Goal: Information Seeking & Learning: Learn about a topic

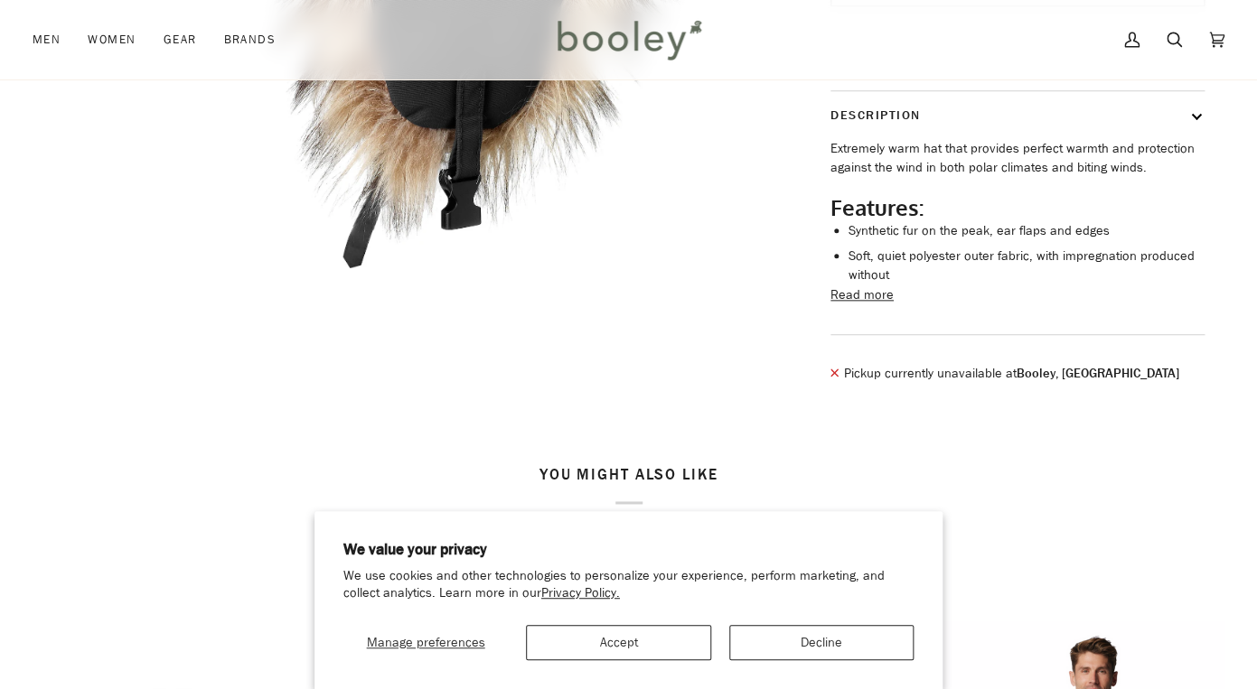
scroll to position [585, 0]
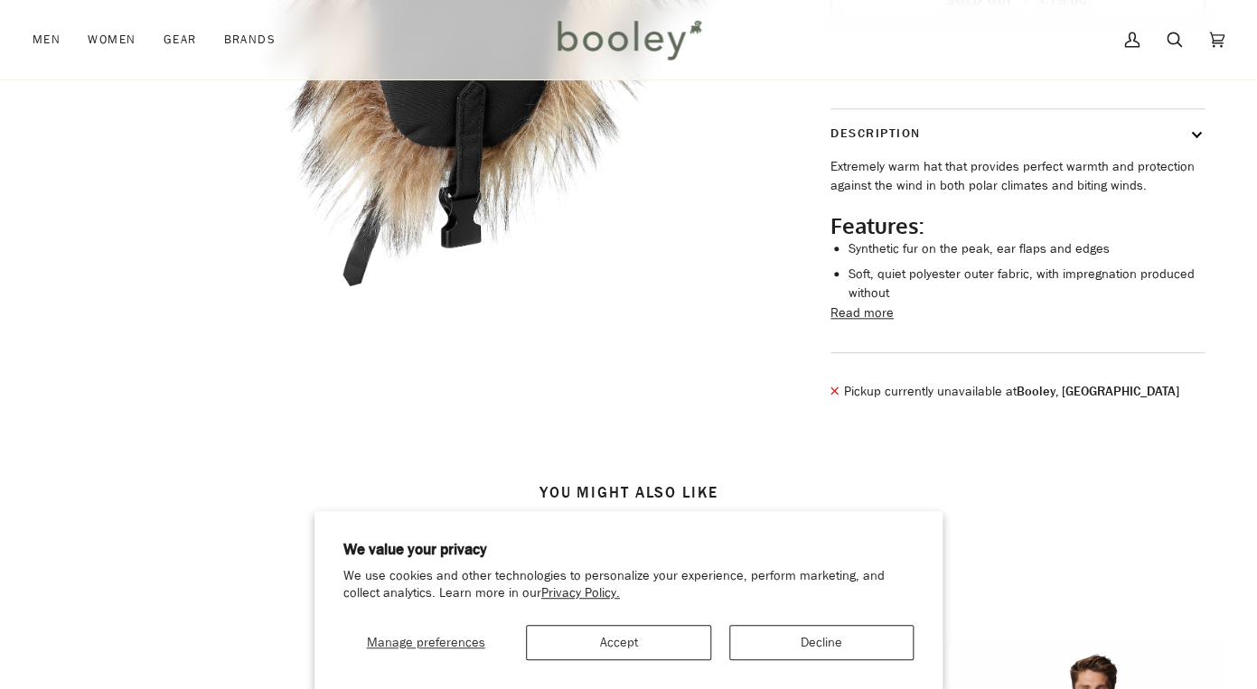
click at [871, 323] on button "Read more" at bounding box center [861, 314] width 63 height 20
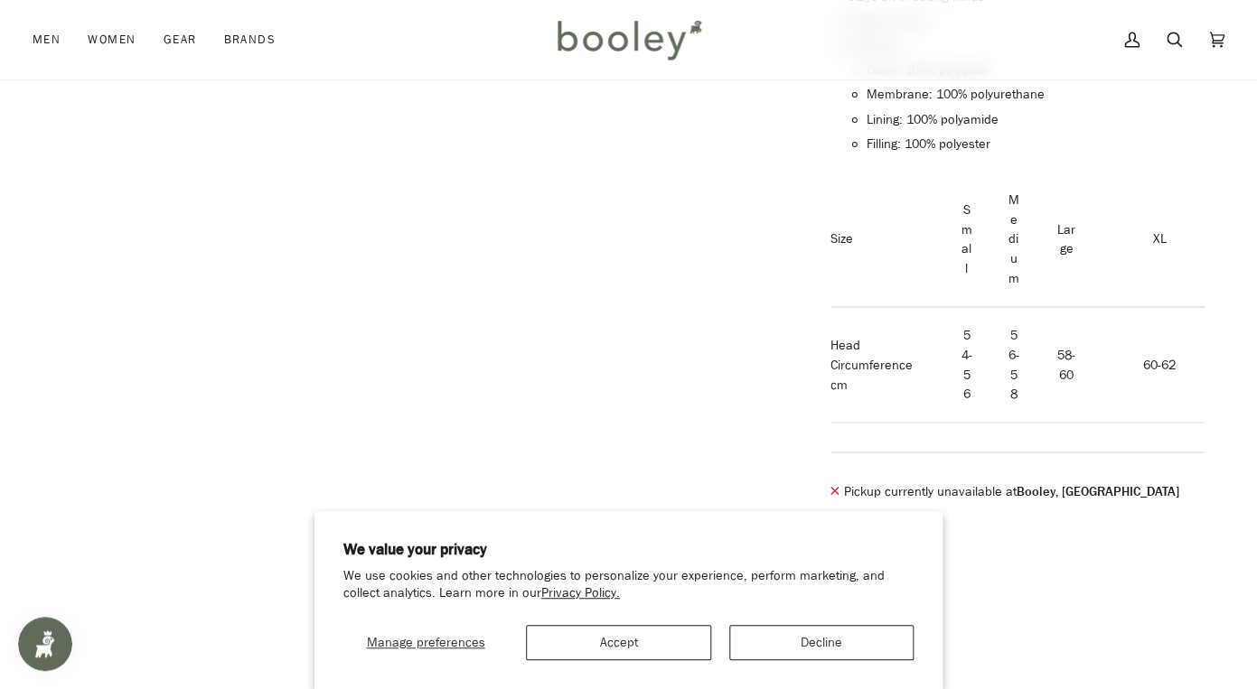
scroll to position [977, 0]
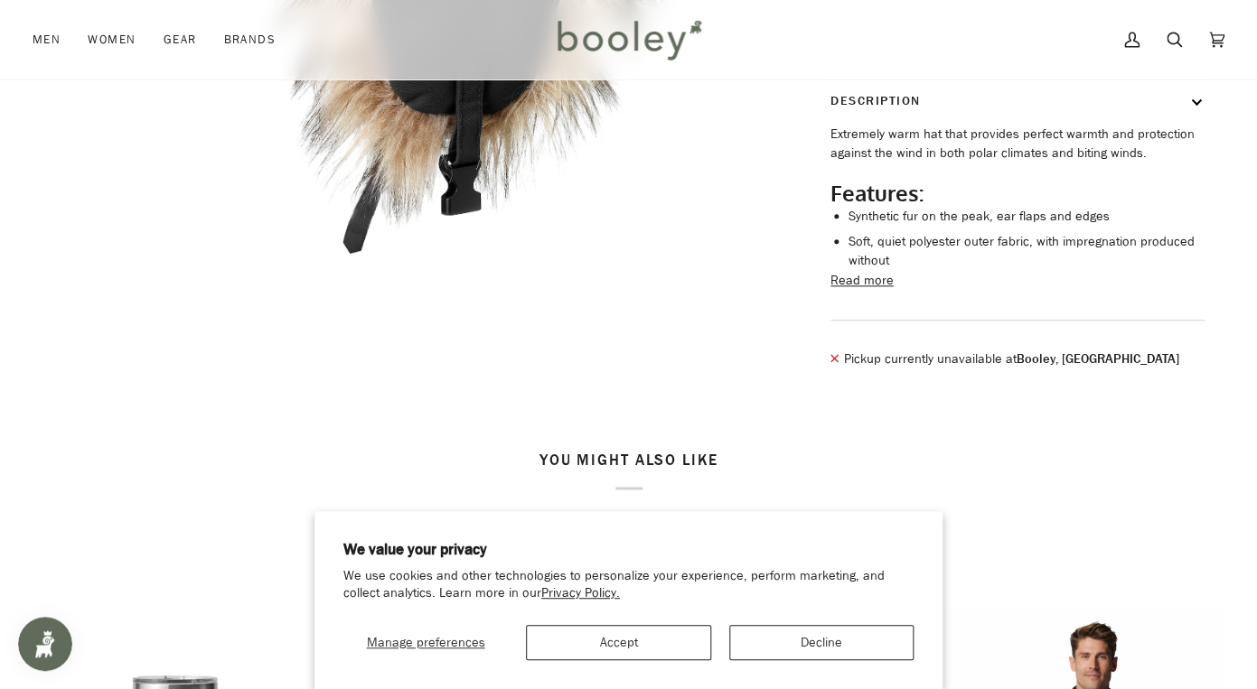
scroll to position [620, 0]
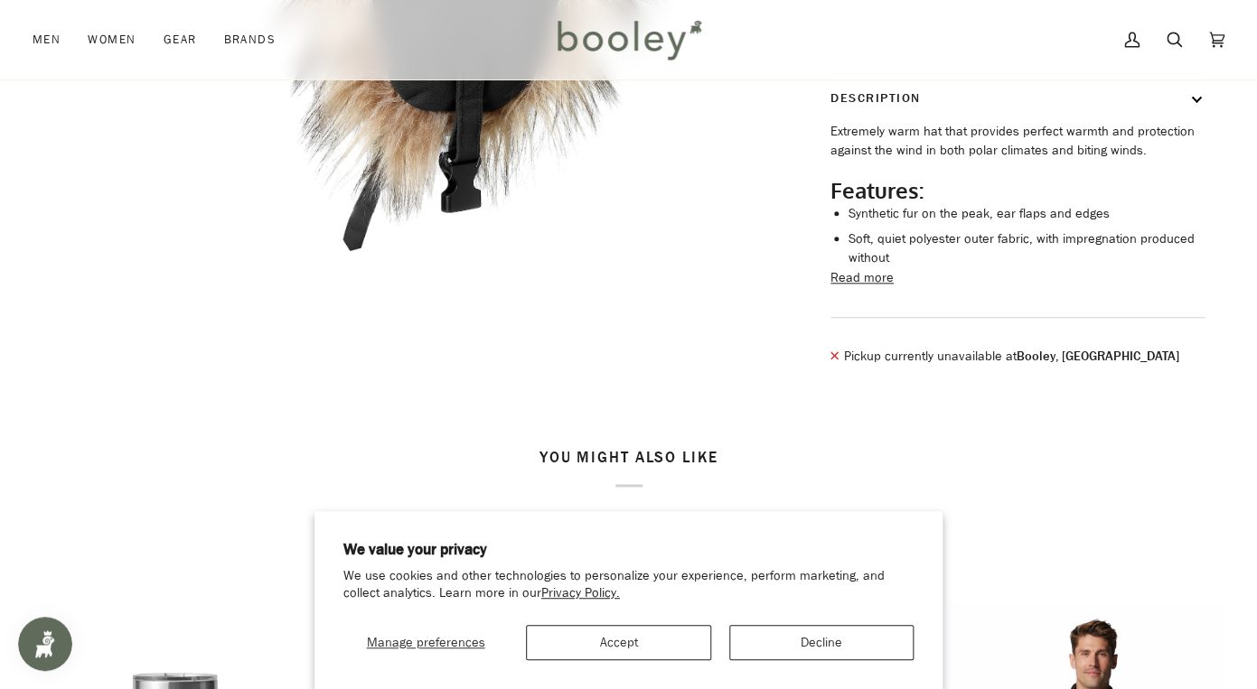
click at [868, 288] on button "Read more" at bounding box center [861, 278] width 63 height 20
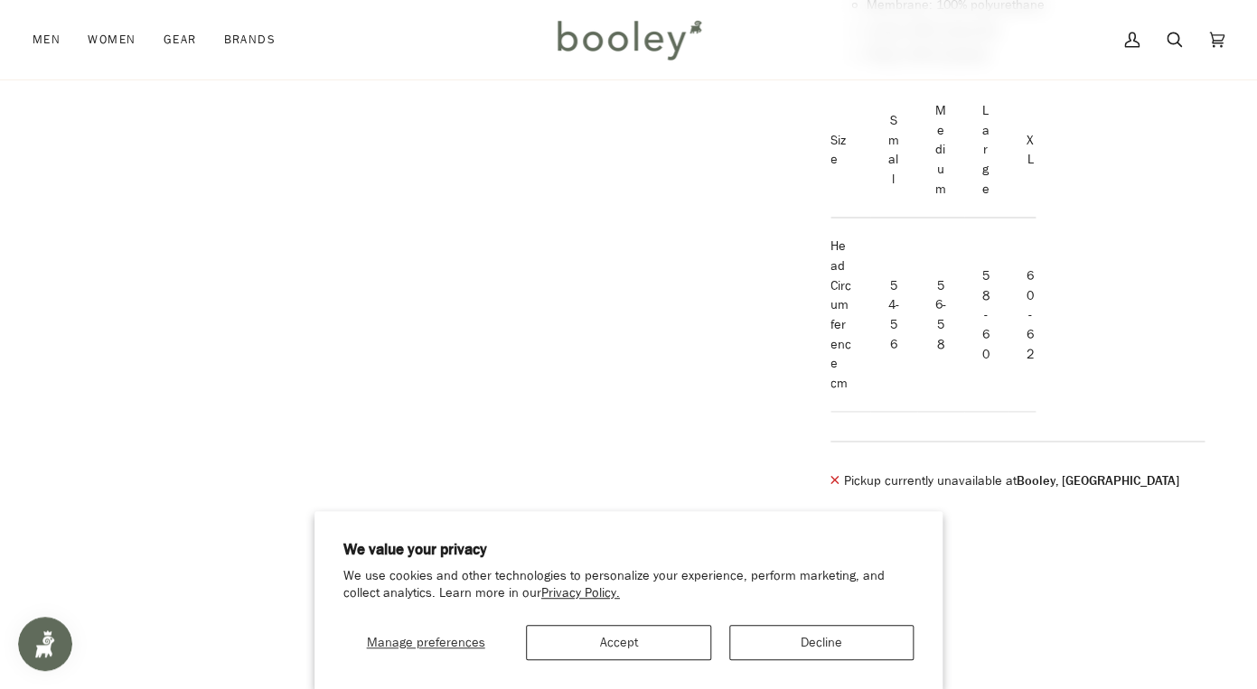
scroll to position [1095, 0]
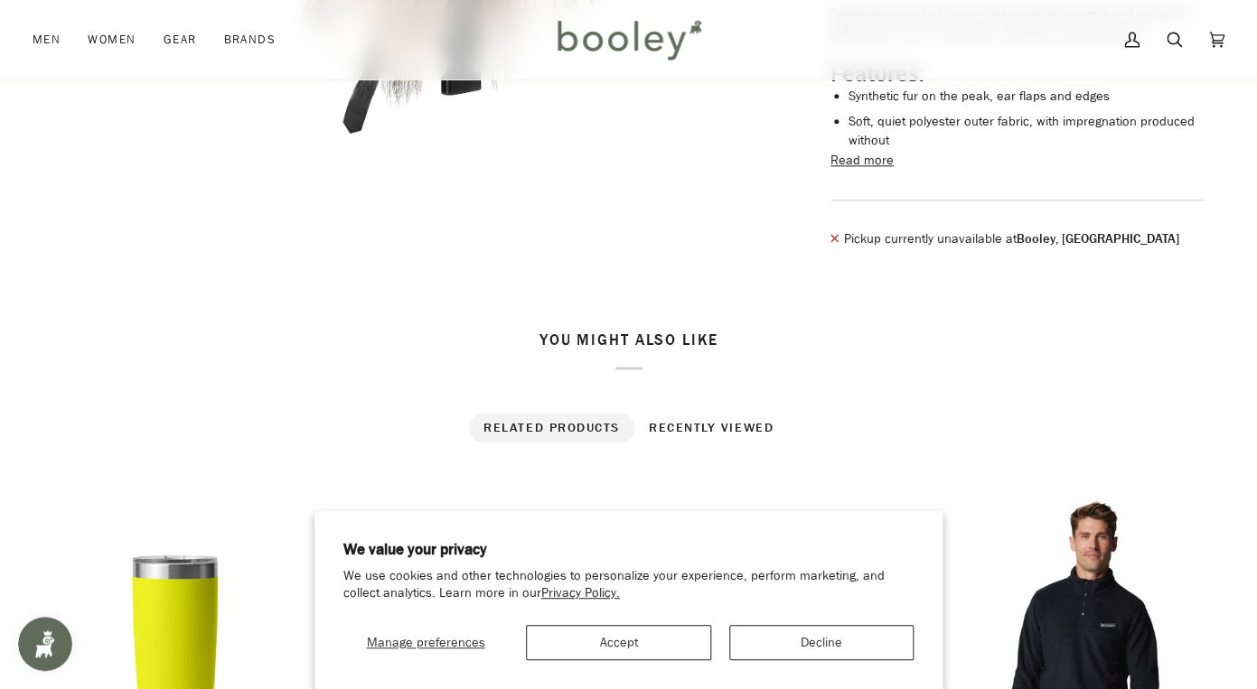
click at [863, 171] on button "Read more" at bounding box center [861, 161] width 63 height 20
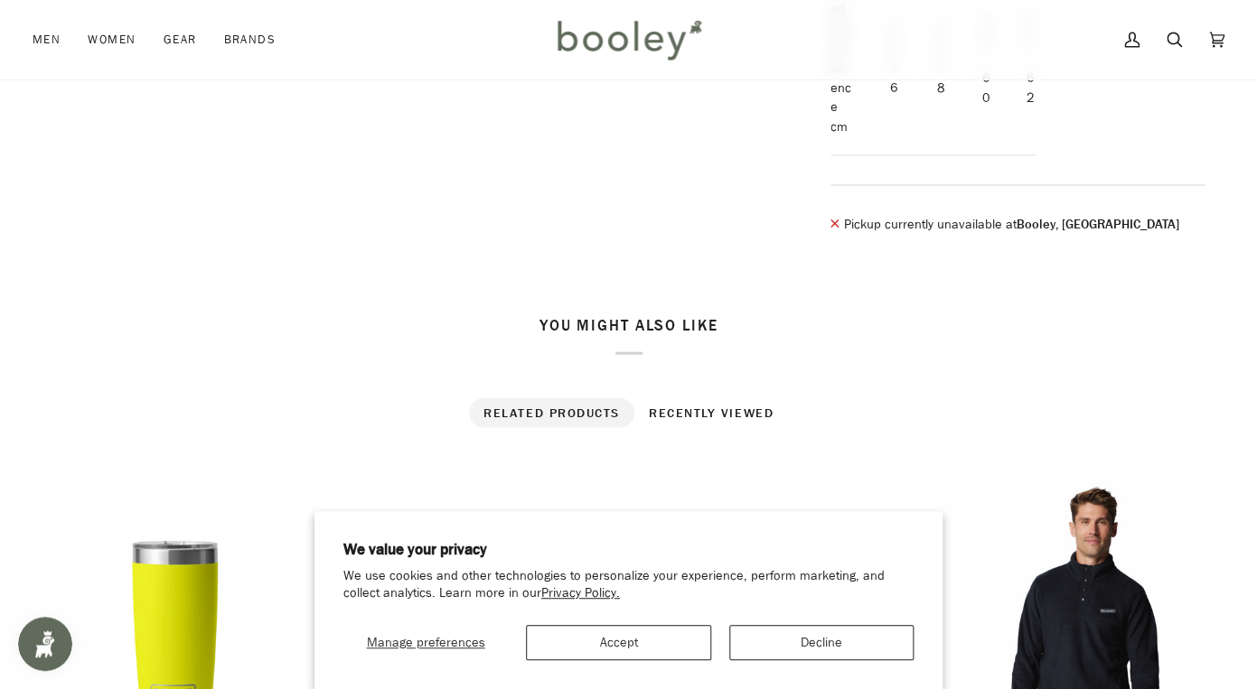
scroll to position [1324, 0]
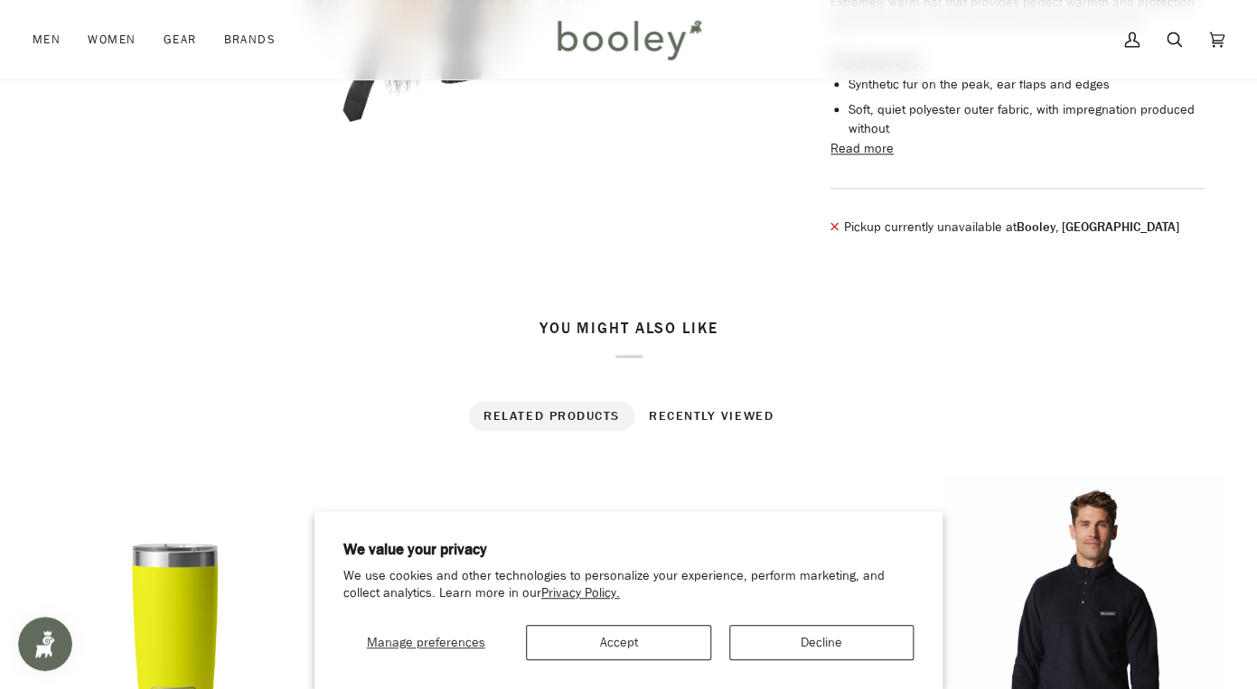
scroll to position [714, 0]
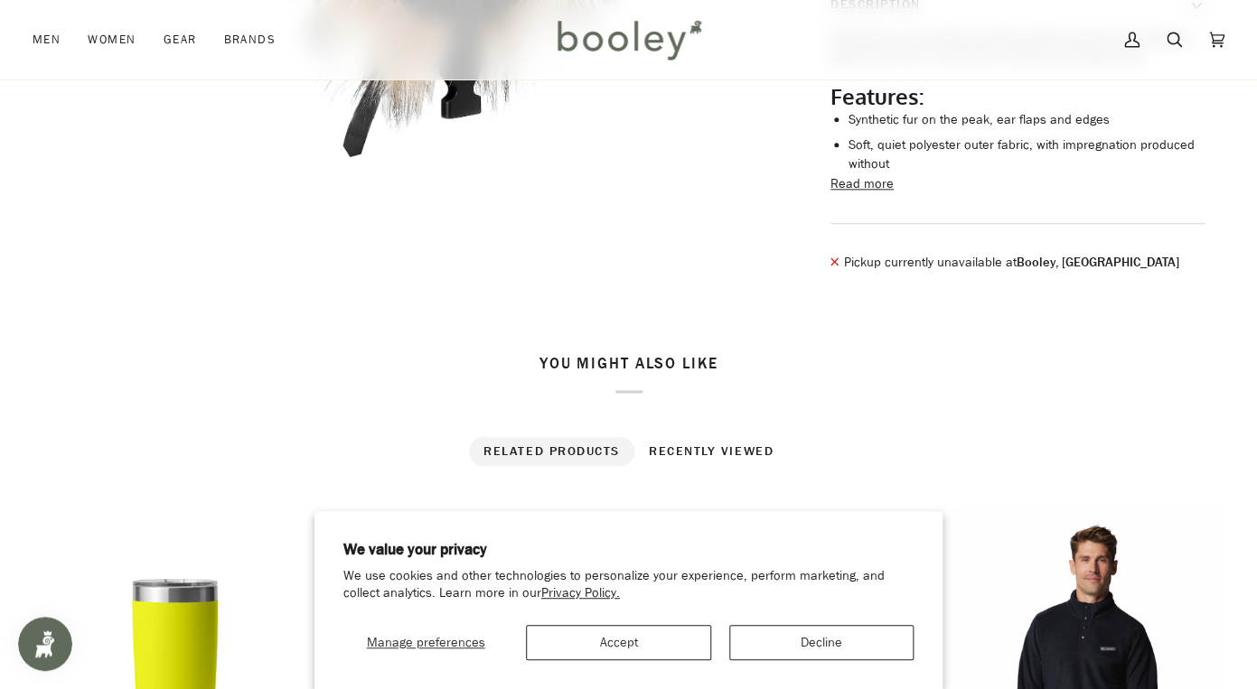
click at [865, 194] on button "Read more" at bounding box center [861, 184] width 63 height 20
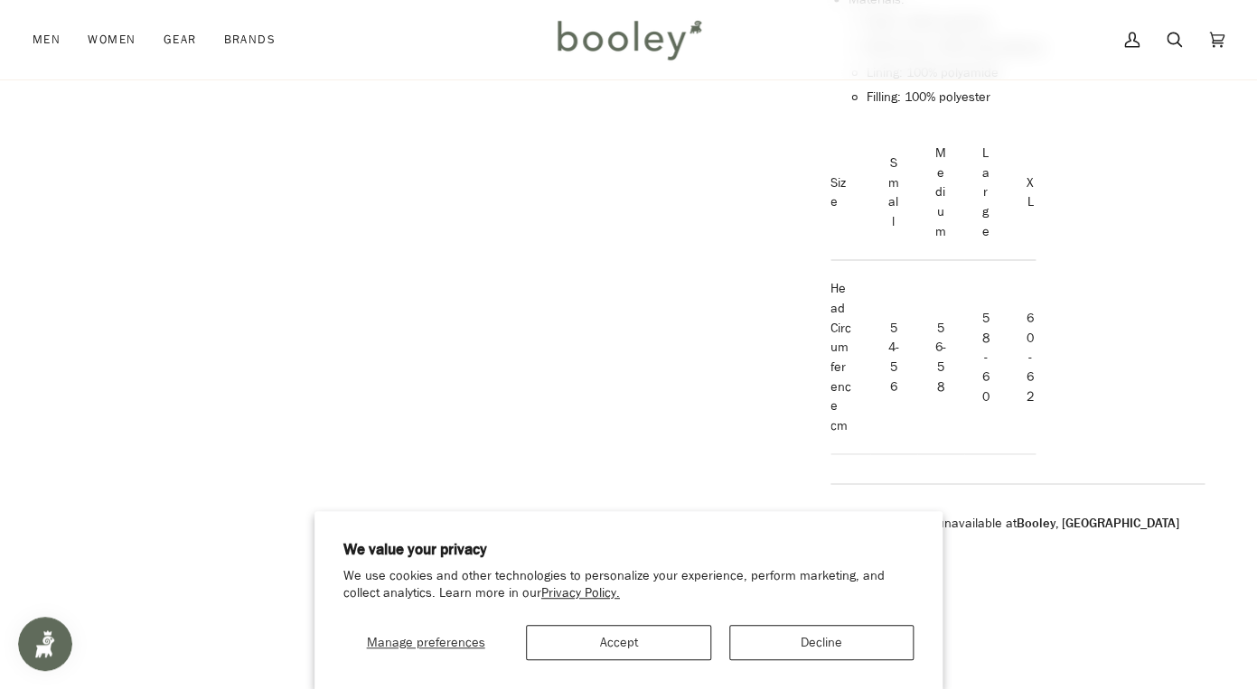
scroll to position [1025, 0]
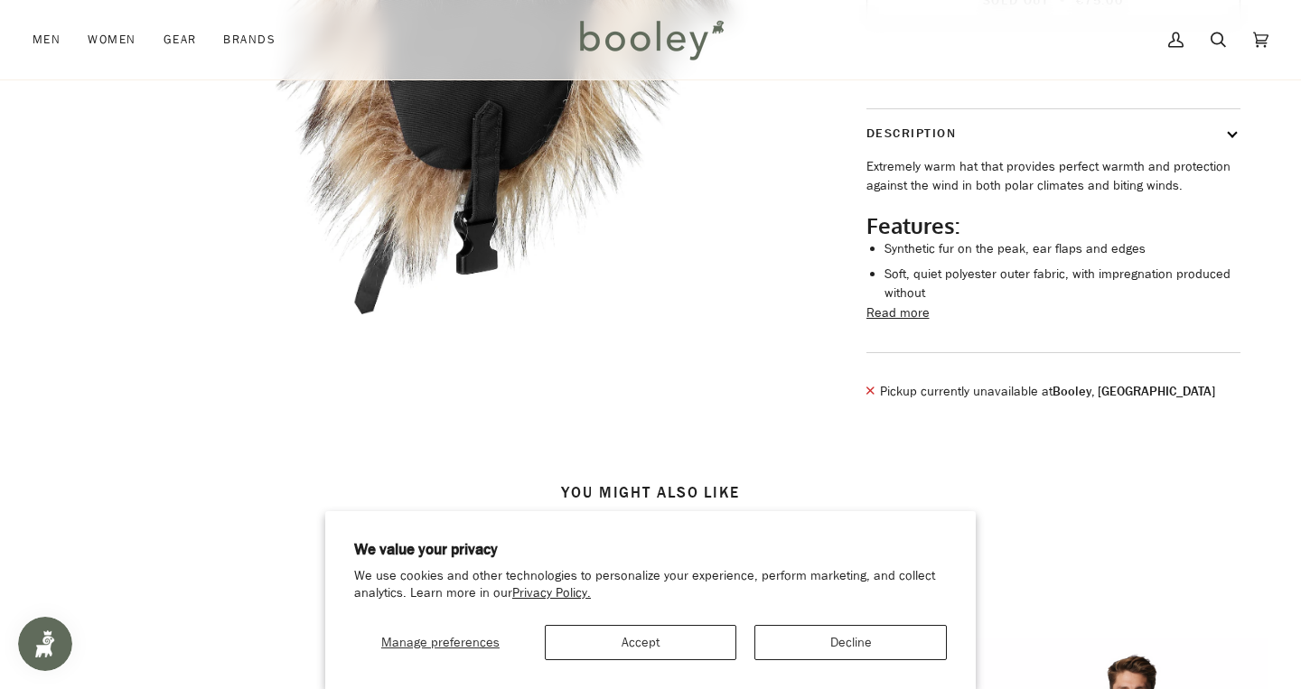
click at [894, 323] on button "Read more" at bounding box center [897, 314] width 63 height 20
